Goal: Transaction & Acquisition: Purchase product/service

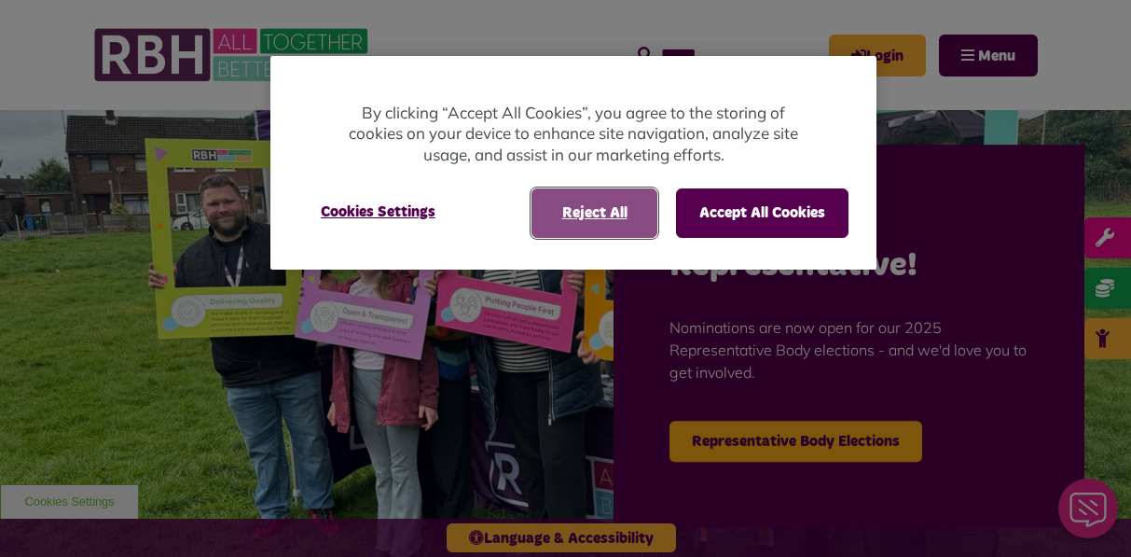
click at [575, 207] on button "Reject All" at bounding box center [595, 212] width 126 height 48
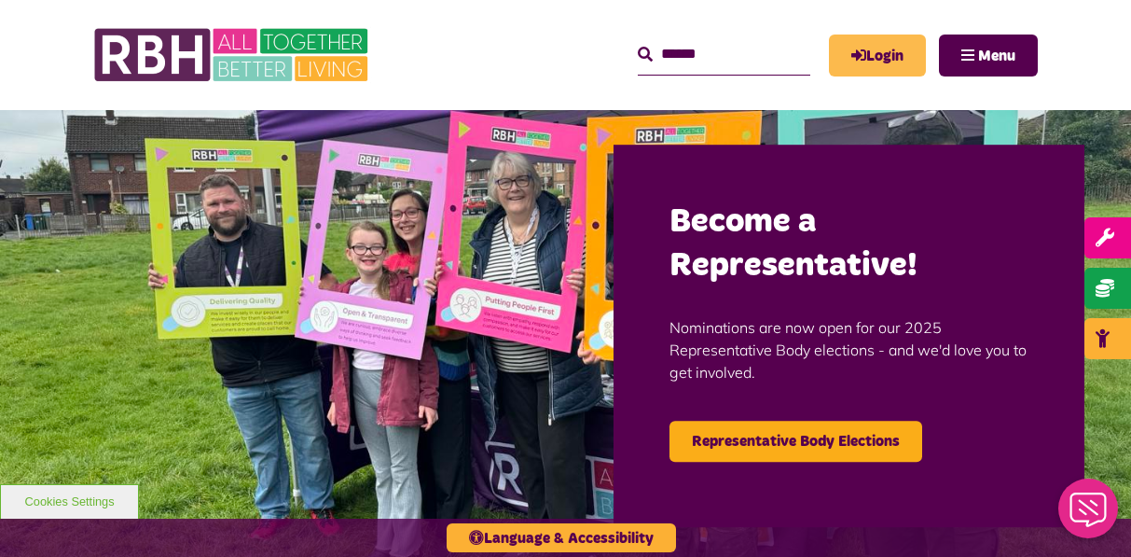
click at [902, 52] on link "Login" at bounding box center [877, 56] width 97 height 42
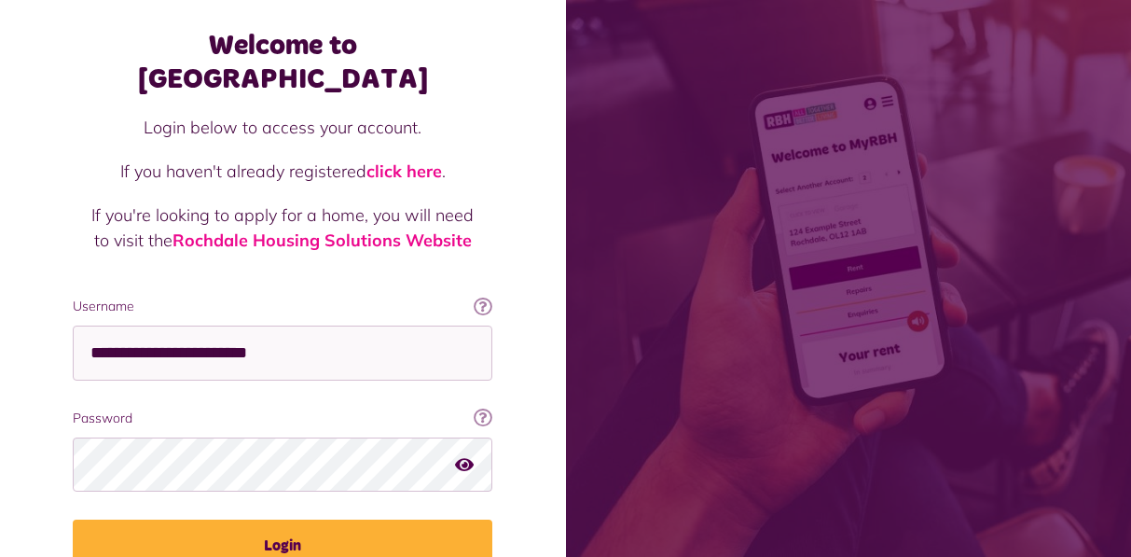
scroll to position [159, 0]
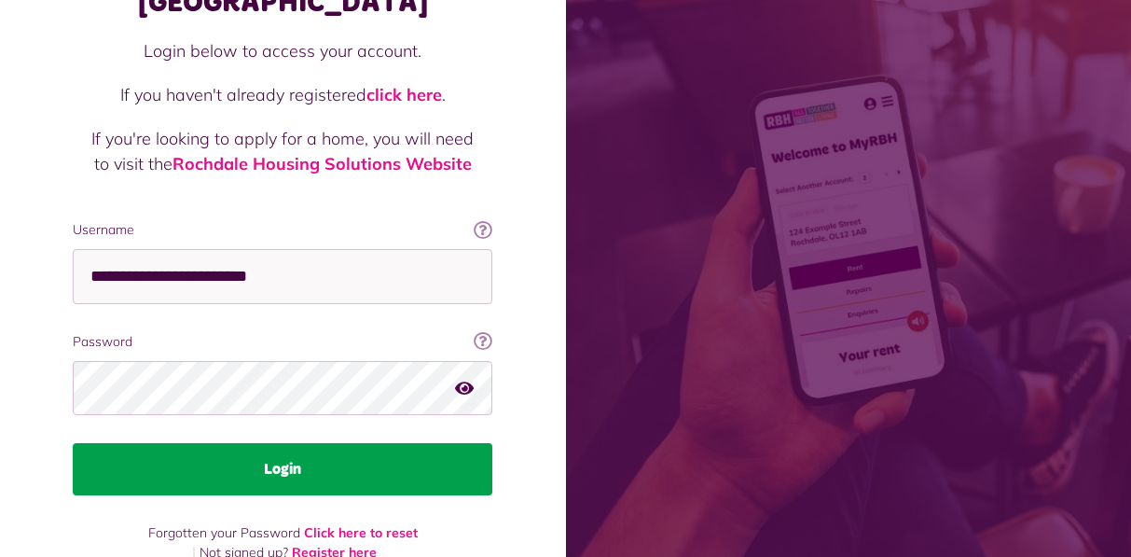
click at [309, 443] on button "Login" at bounding box center [283, 469] width 420 height 52
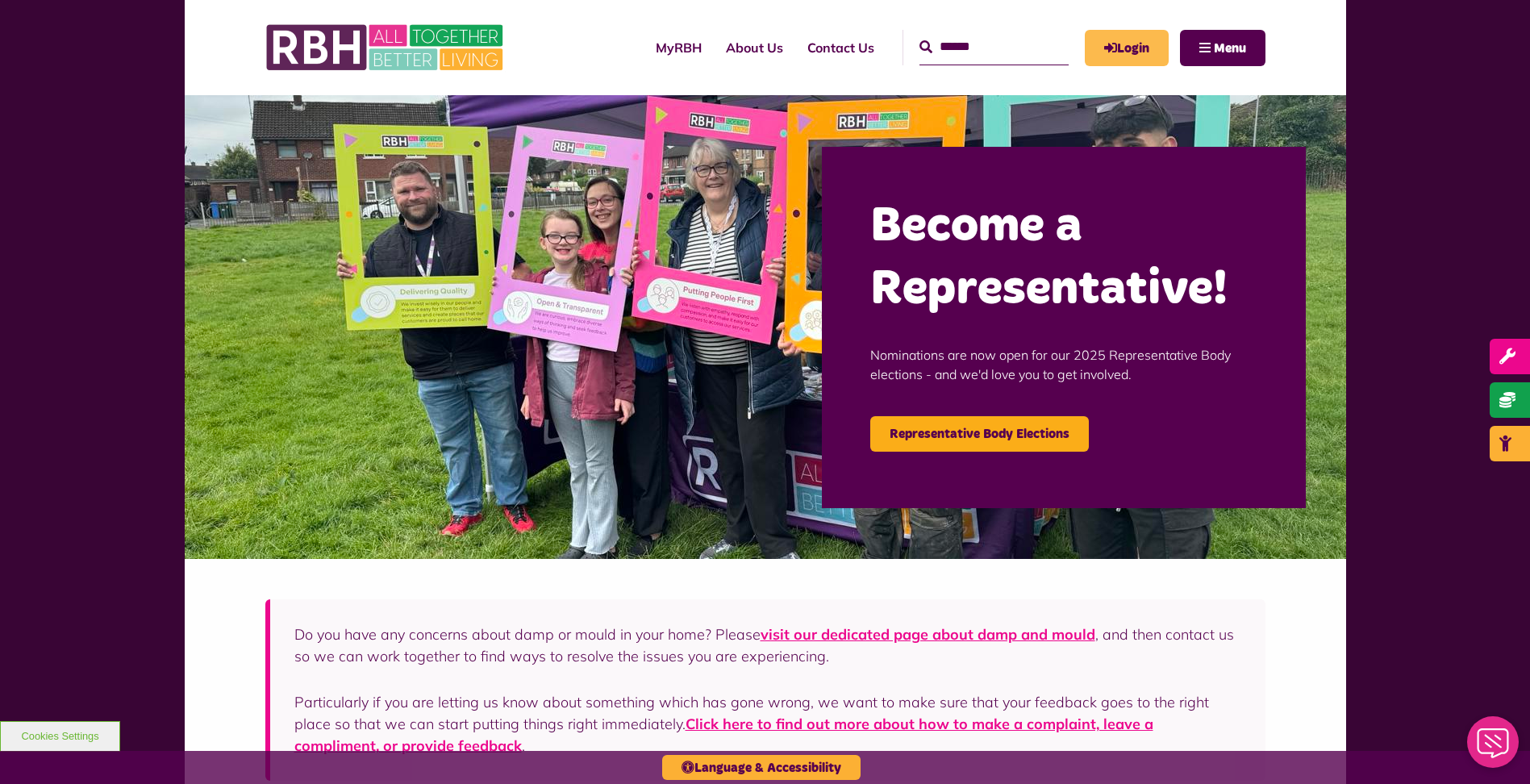
click at [1125, 54] on link "Login" at bounding box center [1126, 48] width 84 height 36
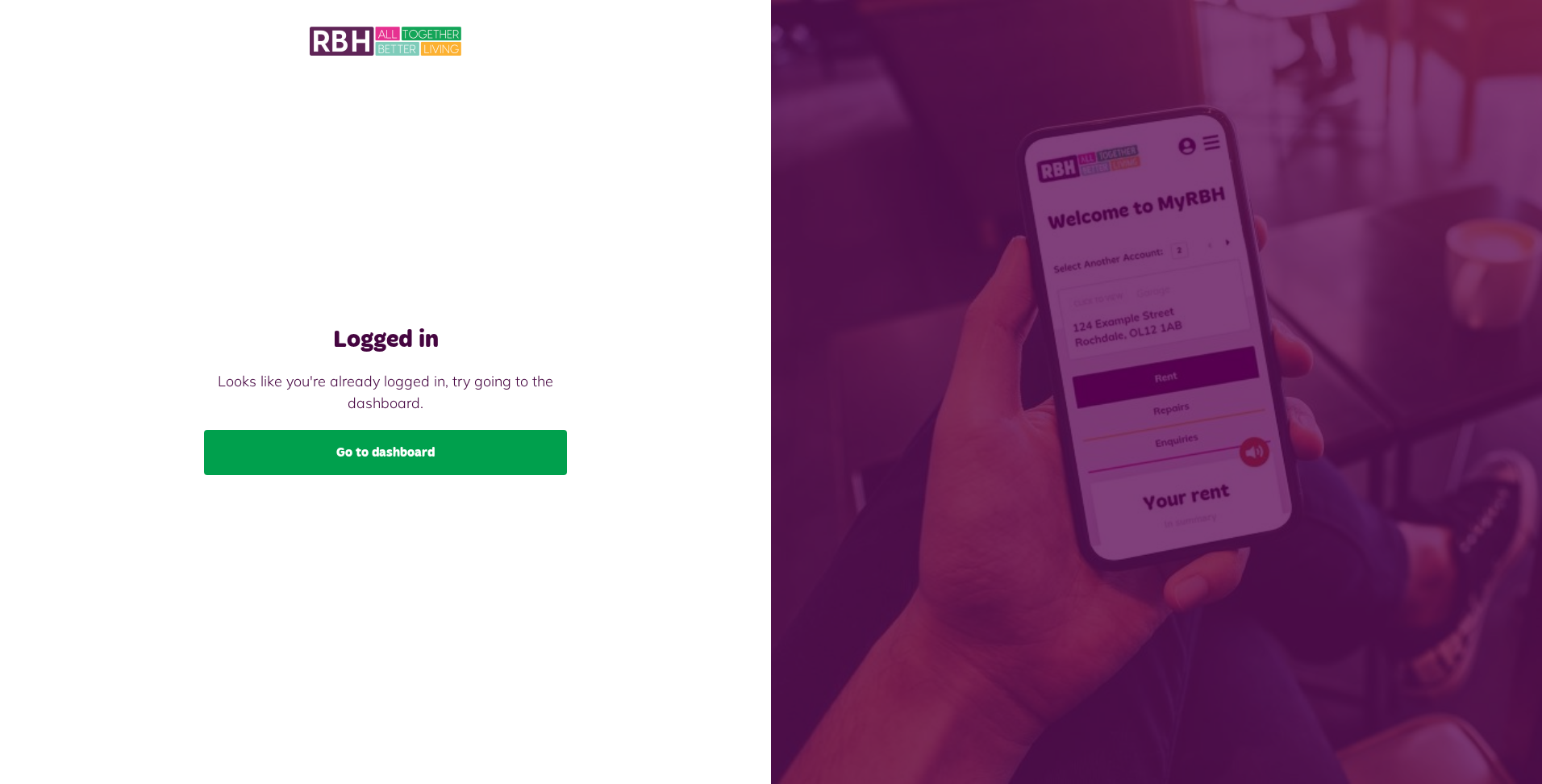
click at [416, 445] on link "Go to dashboard" at bounding box center [386, 452] width 363 height 45
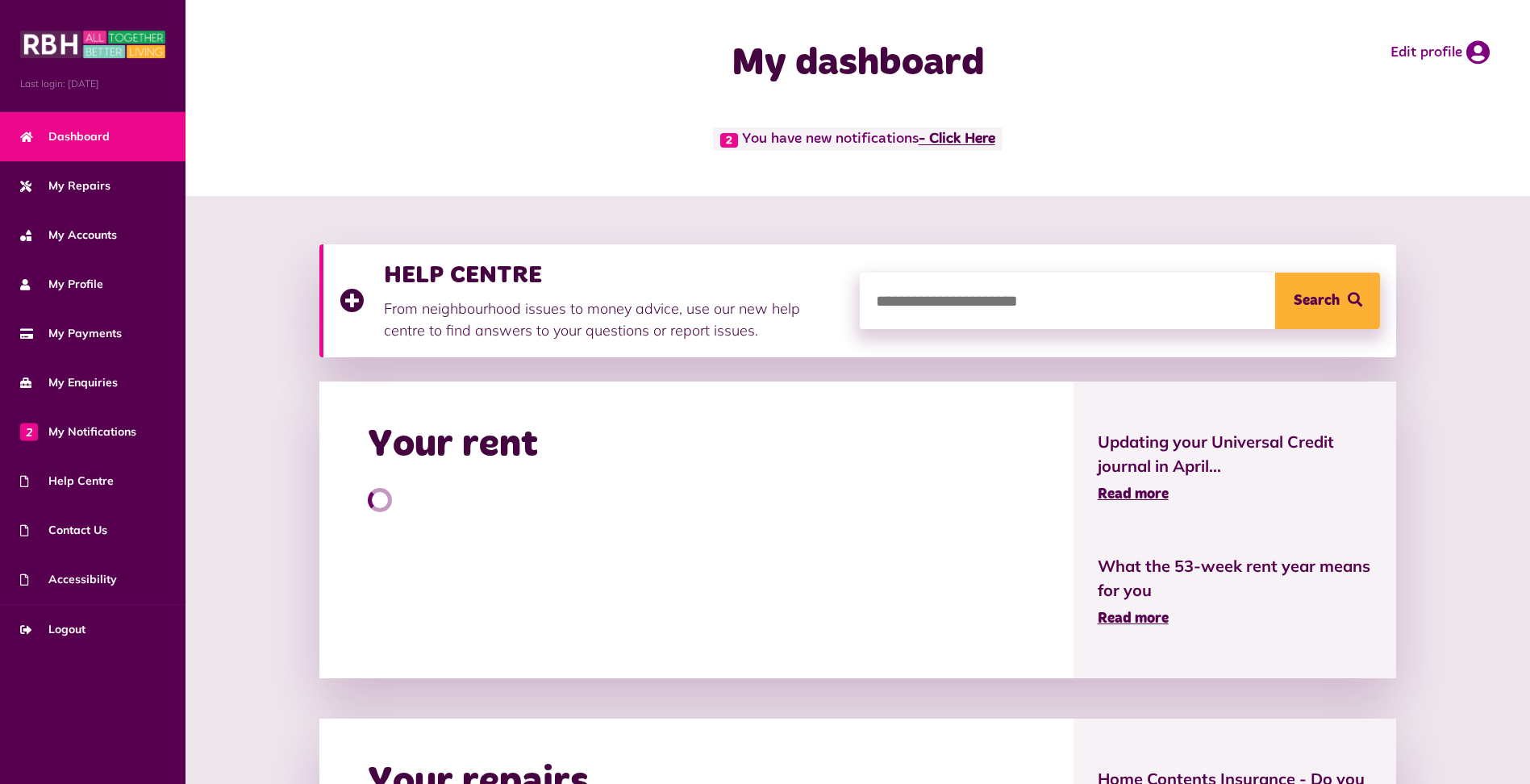
click at [990, 137] on link "- Click Here" at bounding box center [957, 139] width 77 height 15
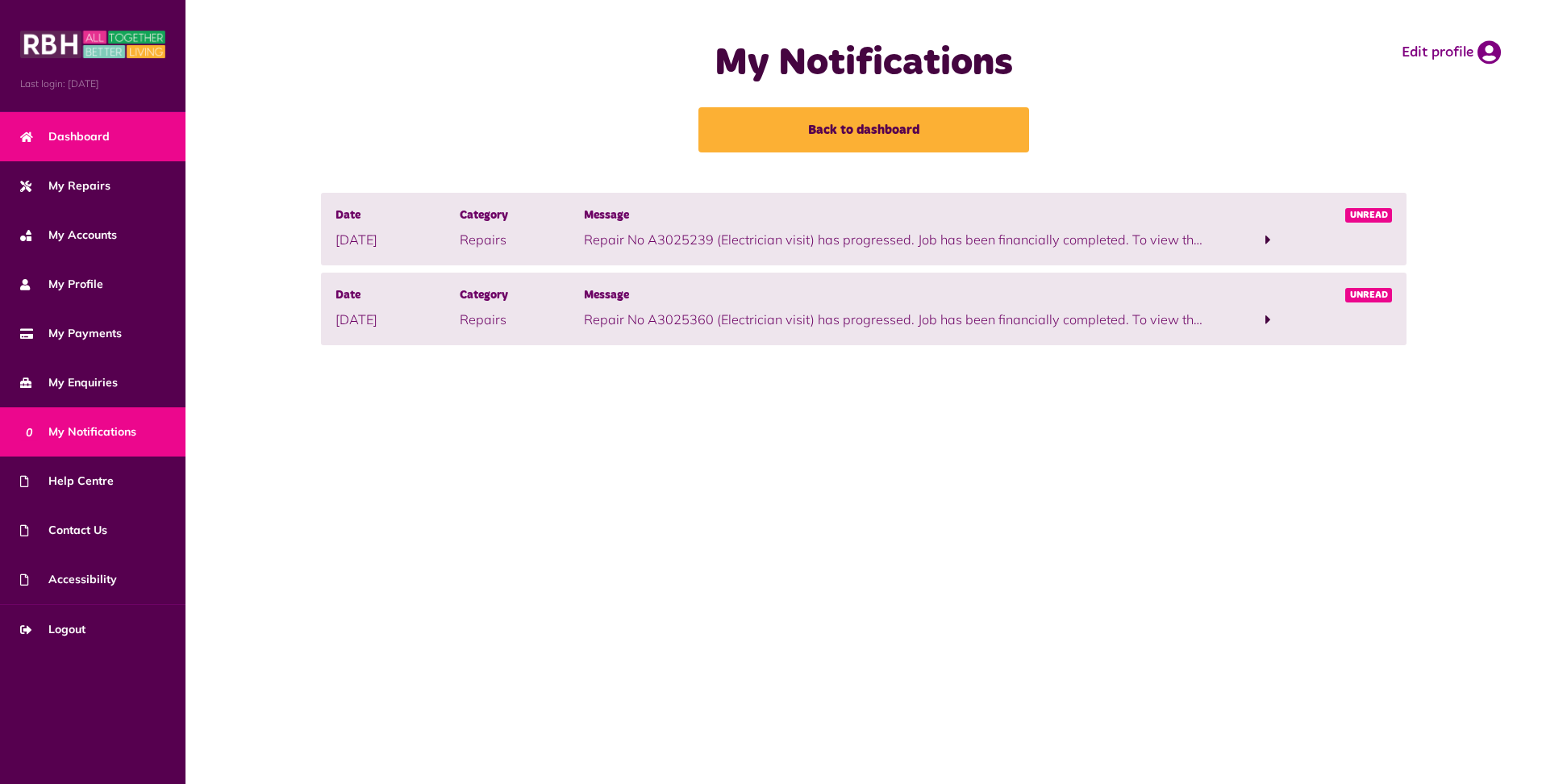
click at [131, 127] on link "Dashboard" at bounding box center [93, 137] width 186 height 49
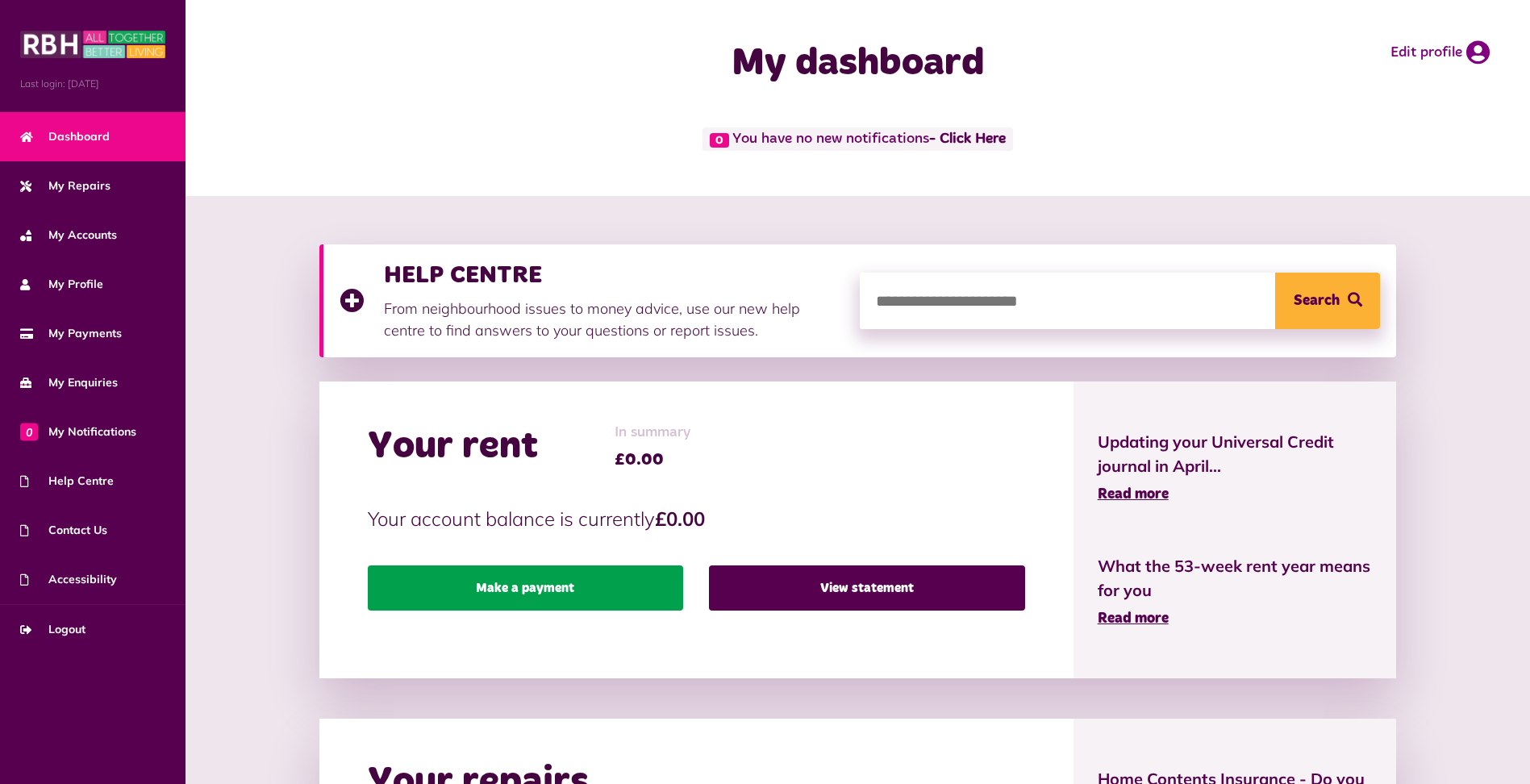
click at [580, 593] on link "Make a payment" at bounding box center [525, 588] width 316 height 45
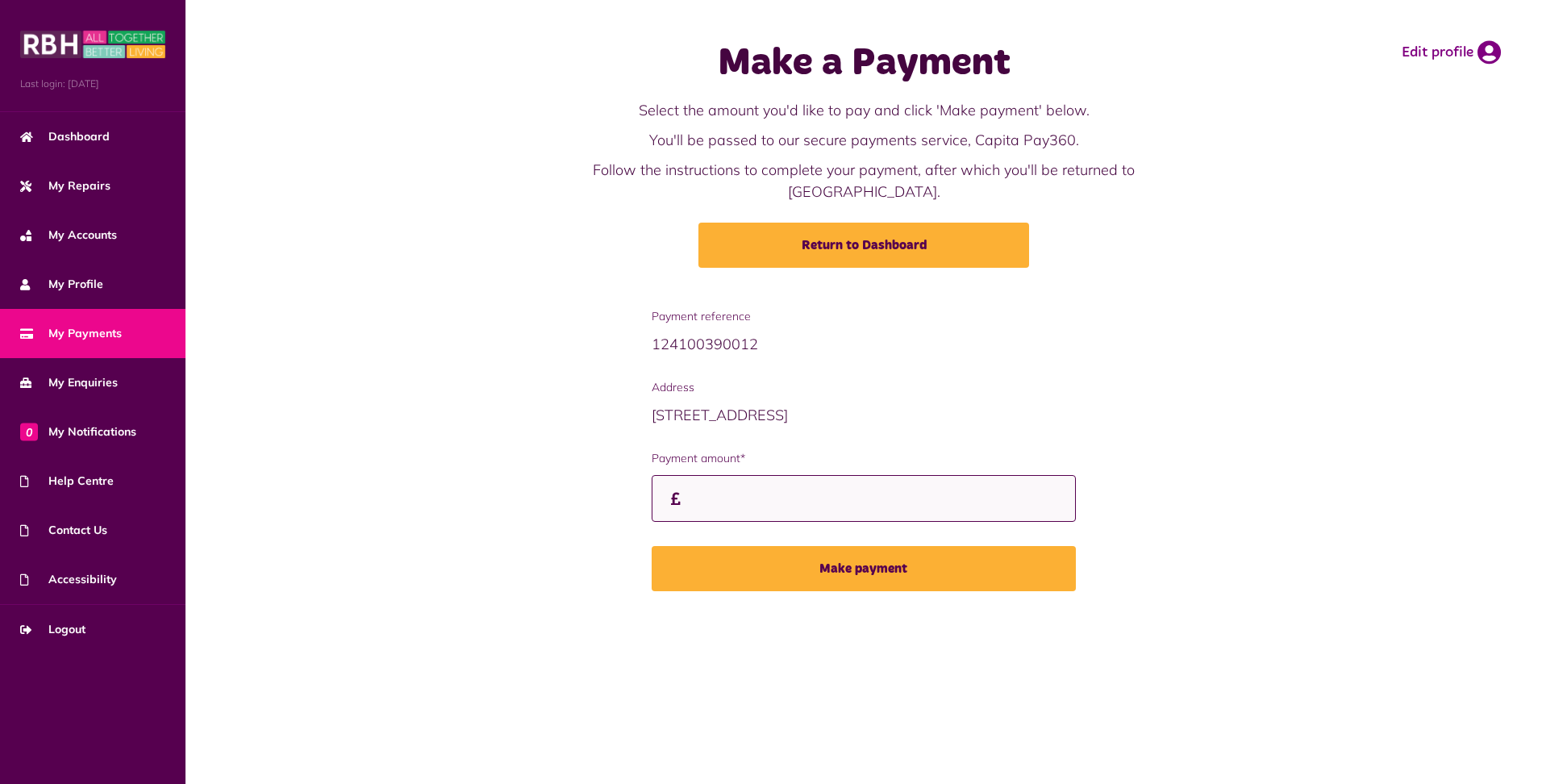
click at [813, 475] on input "Payment amount*" at bounding box center [864, 498] width 425 height 48
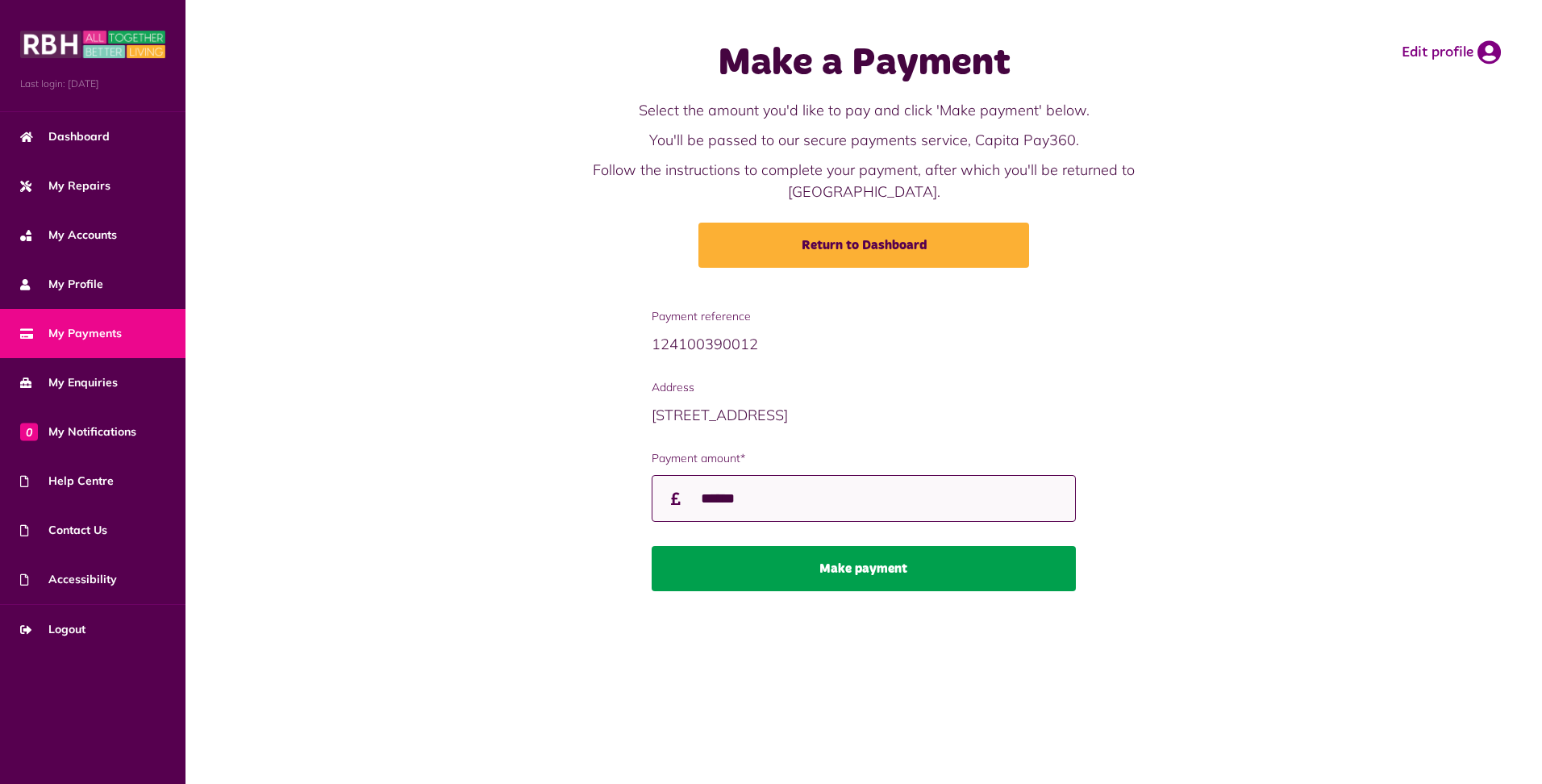
type input "******"
click at [765, 545] on button "Make payment" at bounding box center [864, 568] width 425 height 45
